Goal: Task Accomplishment & Management: Manage account settings

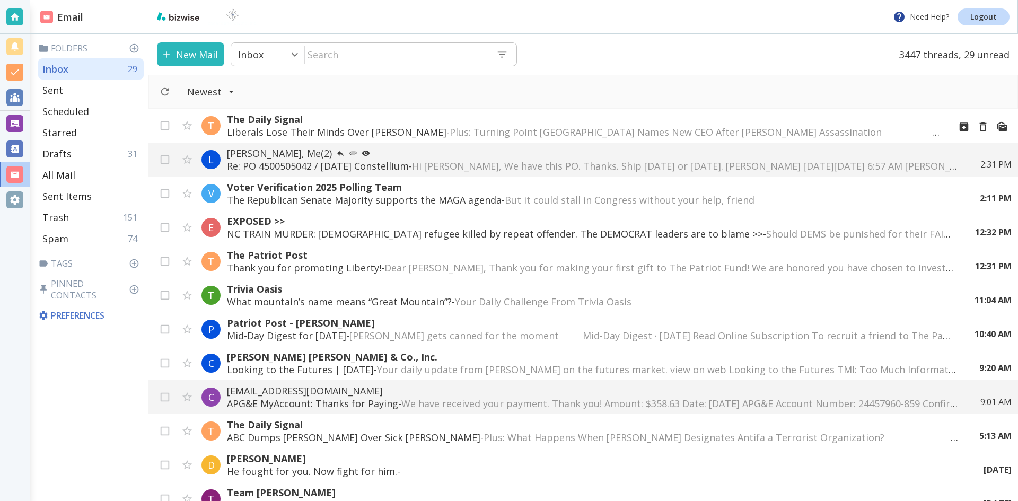
drag, startPoint x: 0, startPoint y: 0, endPoint x: 449, endPoint y: 130, distance: 467.4
click at [450, 130] on span "Plus: Turning Point [GEOGRAPHIC_DATA] Names New CEO After [PERSON_NAME] Assassi…" at bounding box center [748, 132] width 596 height 13
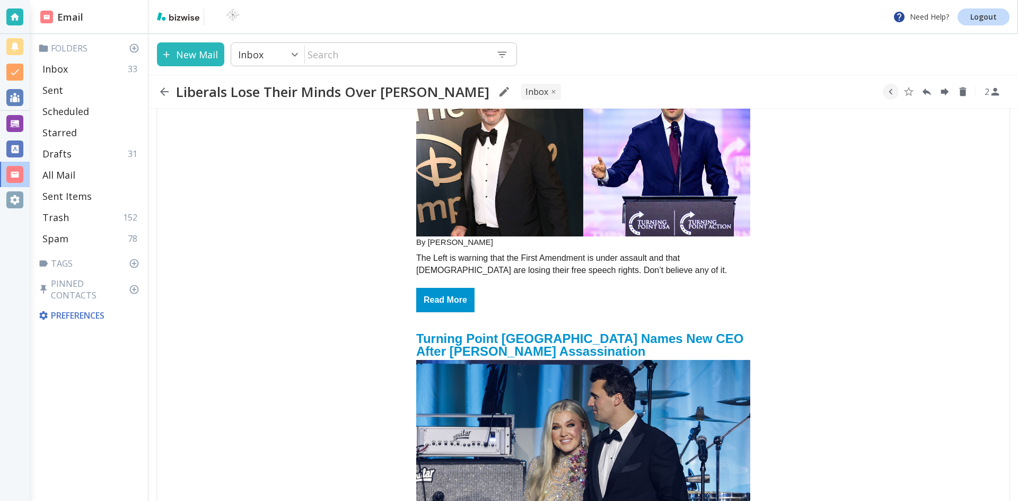
scroll to position [265, 0]
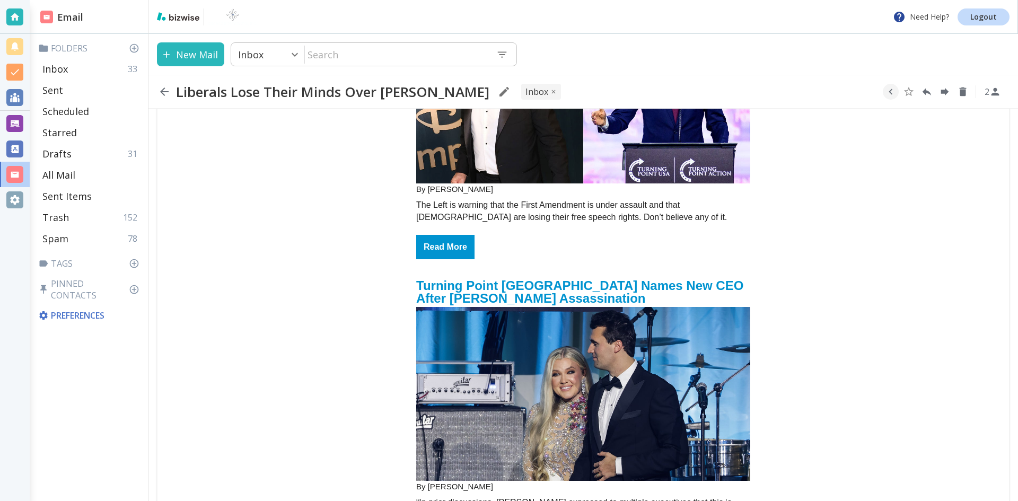
click at [610, 134] on img "email_name" at bounding box center [583, 97] width 334 height 174
click at [164, 90] on icon "button" at bounding box center [164, 91] width 13 height 13
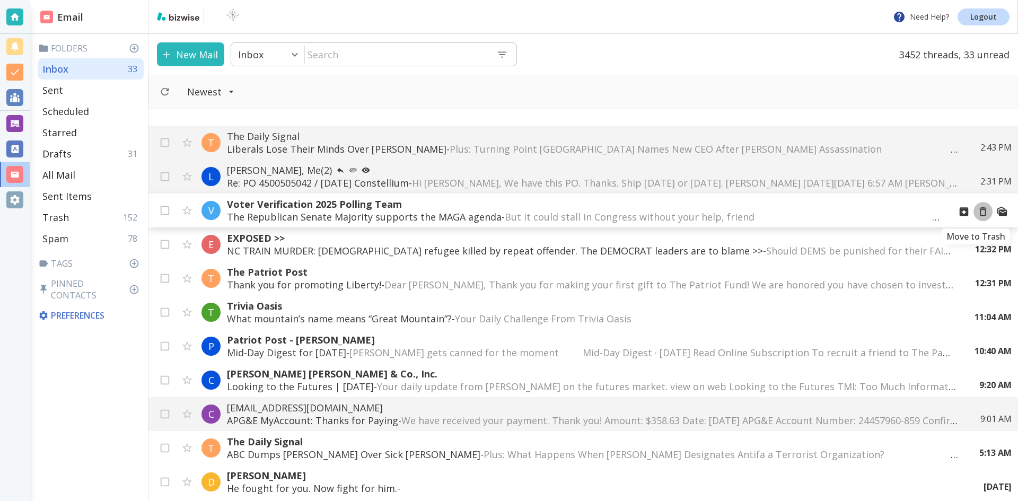
click at [977, 212] on icon "Move to Trash" at bounding box center [983, 212] width 12 height 12
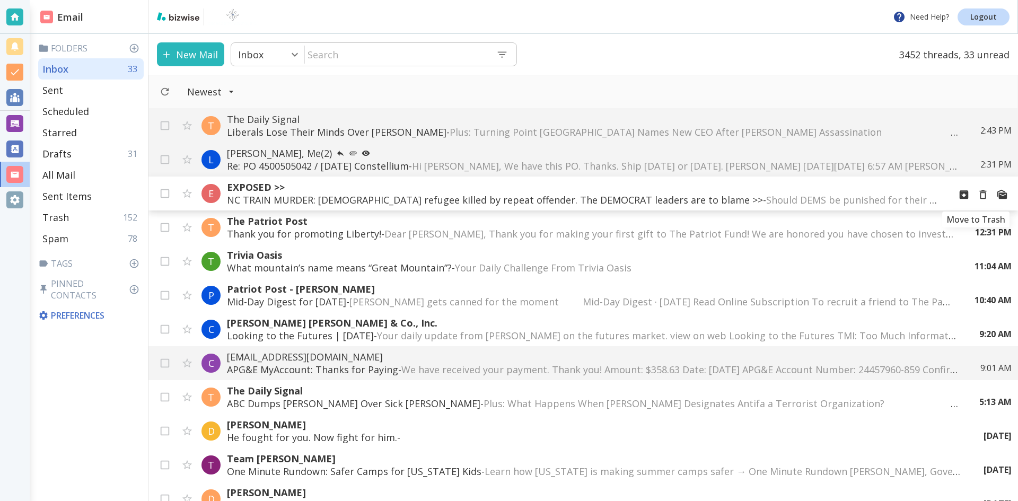
click at [977, 194] on icon "Move to Trash" at bounding box center [983, 195] width 12 height 12
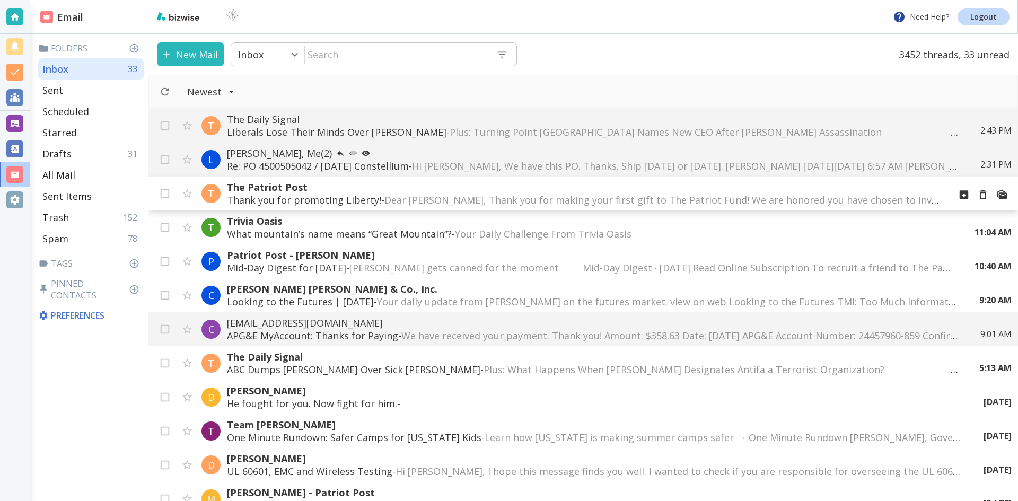
click at [520, 195] on span "Dear [PERSON_NAME], Thank you for making your first gift to The Patriot Fund! W…" at bounding box center [862, 200] width 957 height 13
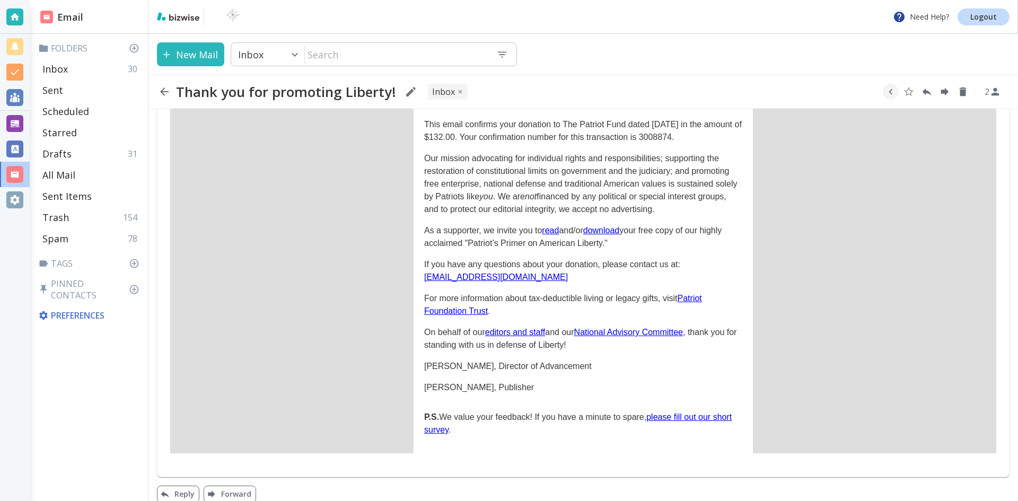
scroll to position [194, 0]
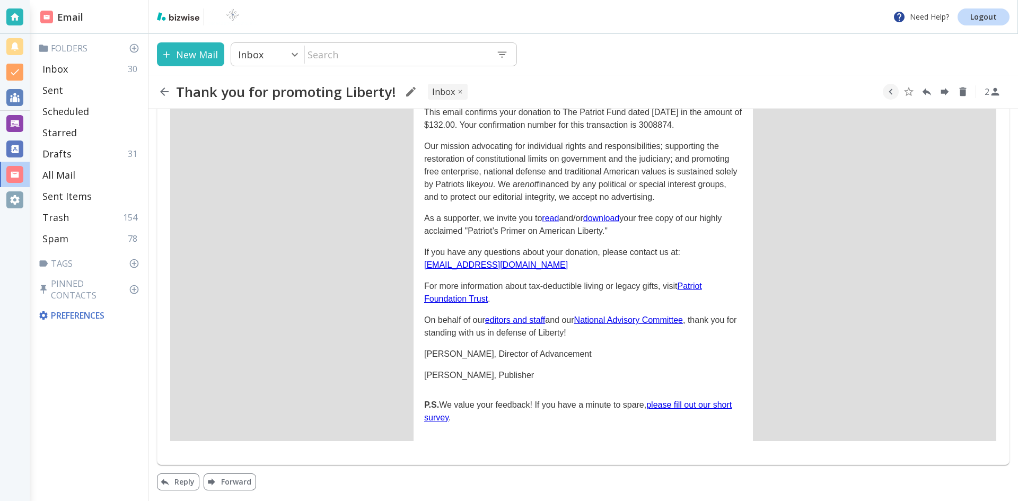
click at [704, 403] on link "please fill out our short survey" at bounding box center [577, 411] width 307 height 22
